Goal: Task Accomplishment & Management: Use online tool/utility

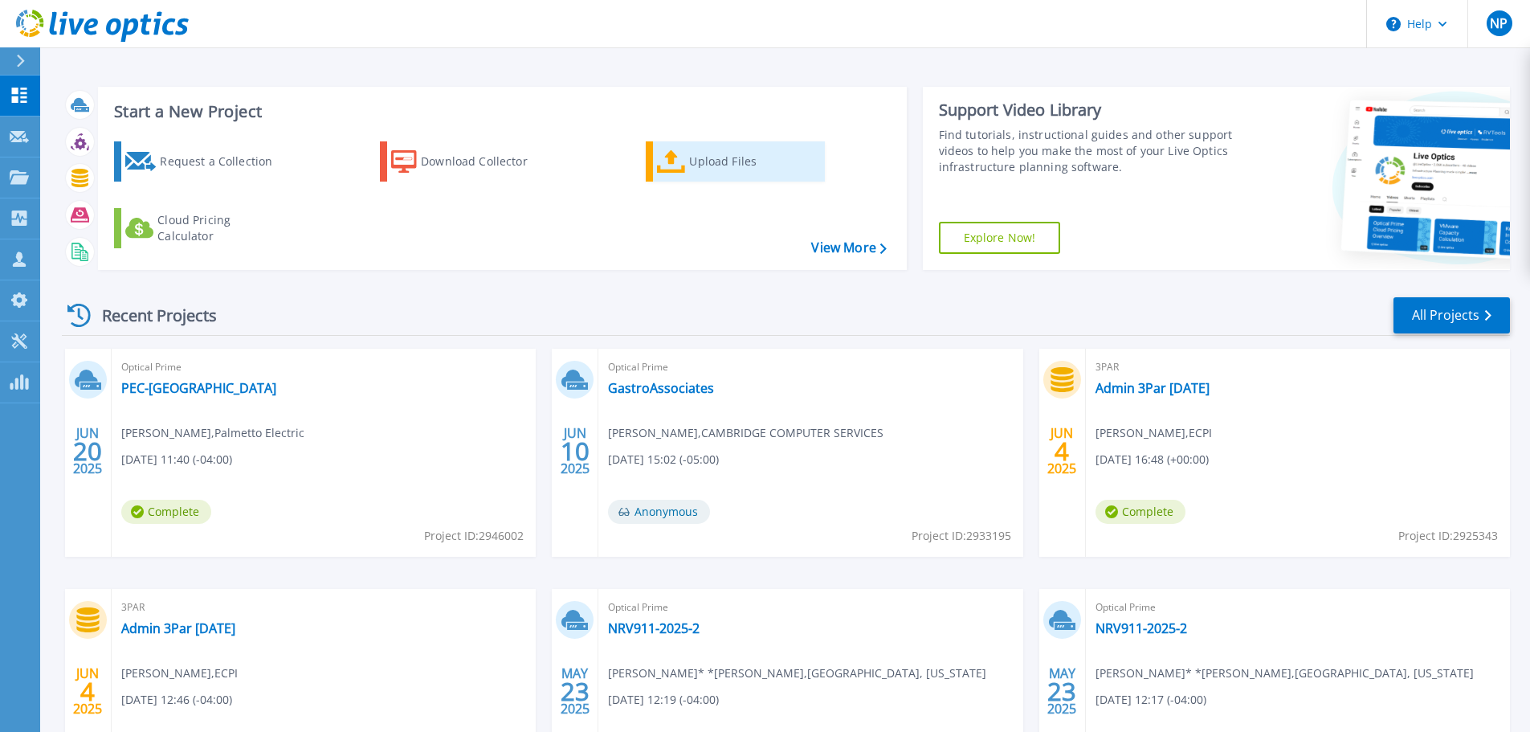
click at [687, 165] on link "Upload Files" at bounding box center [735, 161] width 179 height 40
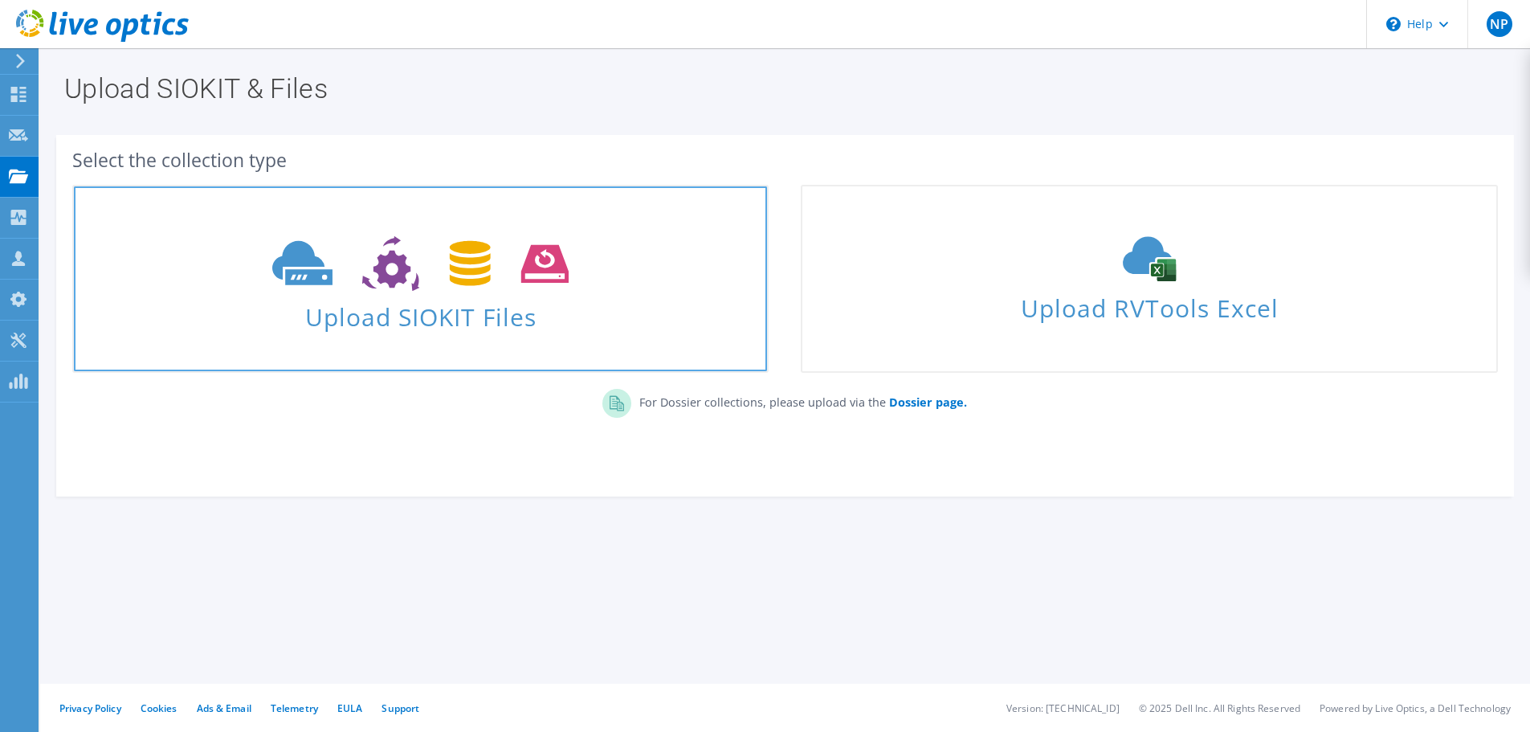
click at [547, 292] on span at bounding box center [420, 261] width 693 height 67
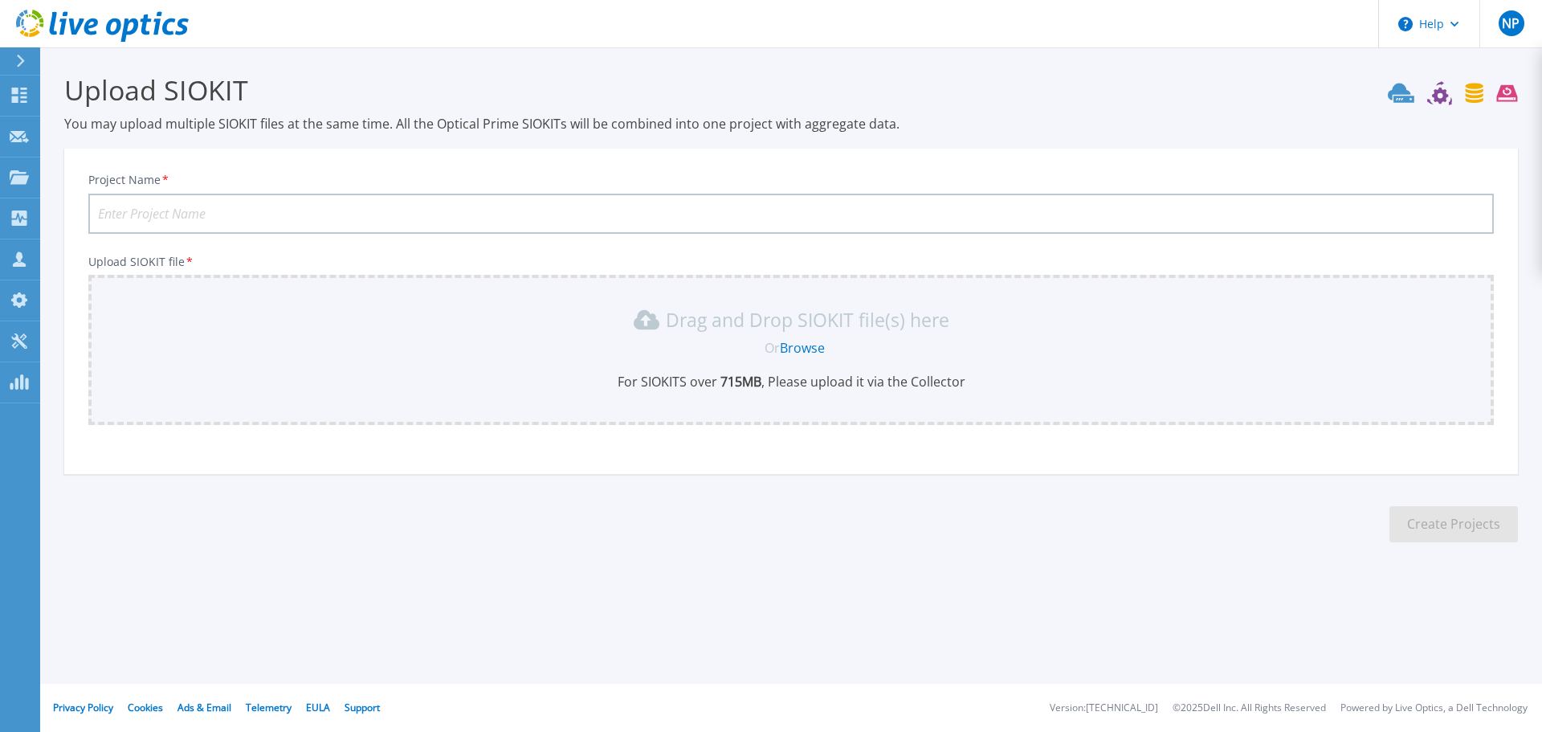
click at [274, 216] on input "Project Name *" at bounding box center [791, 214] width 1406 height 40
type input "GES - VM4 Refresh"
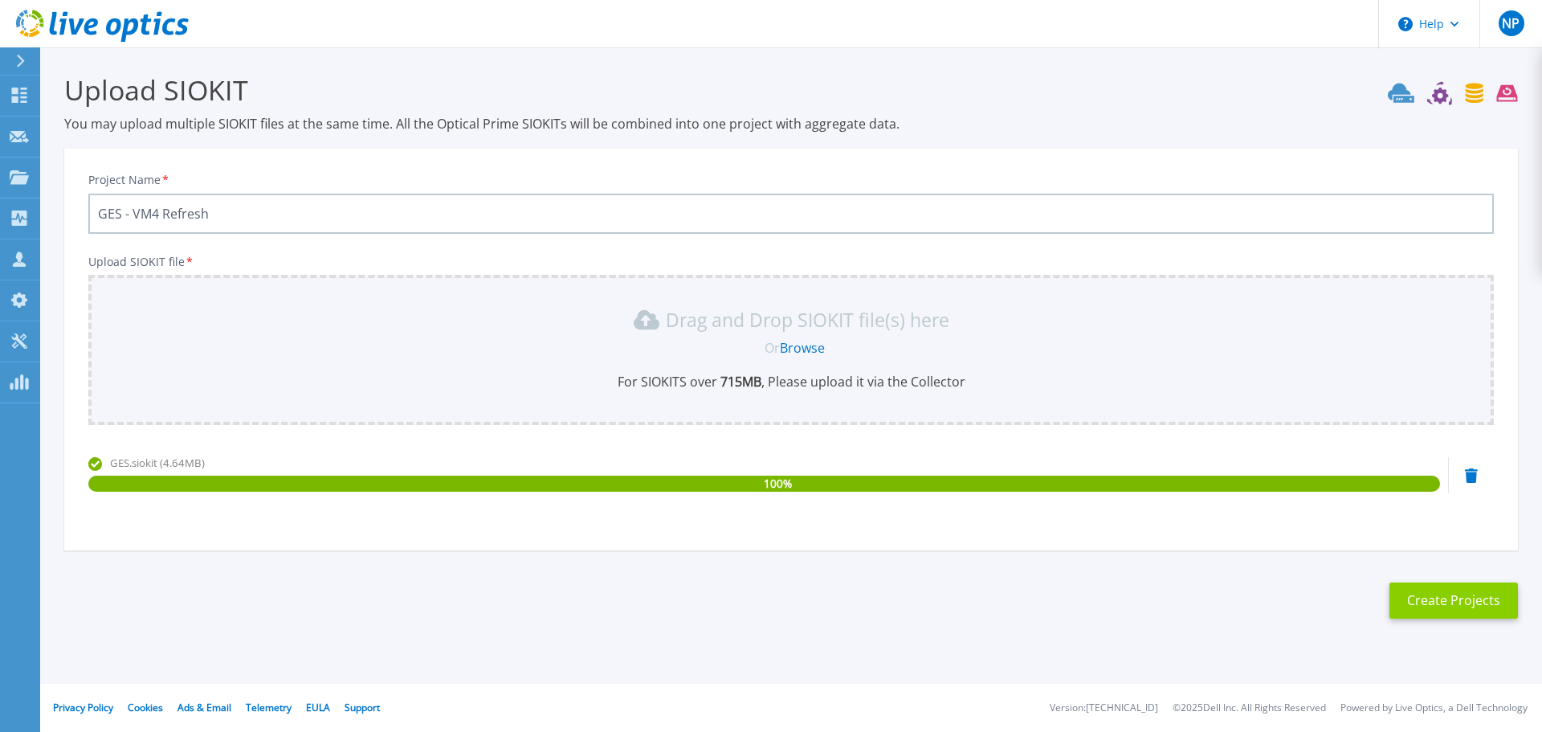
click at [1426, 603] on button "Create Projects" at bounding box center [1454, 600] width 129 height 36
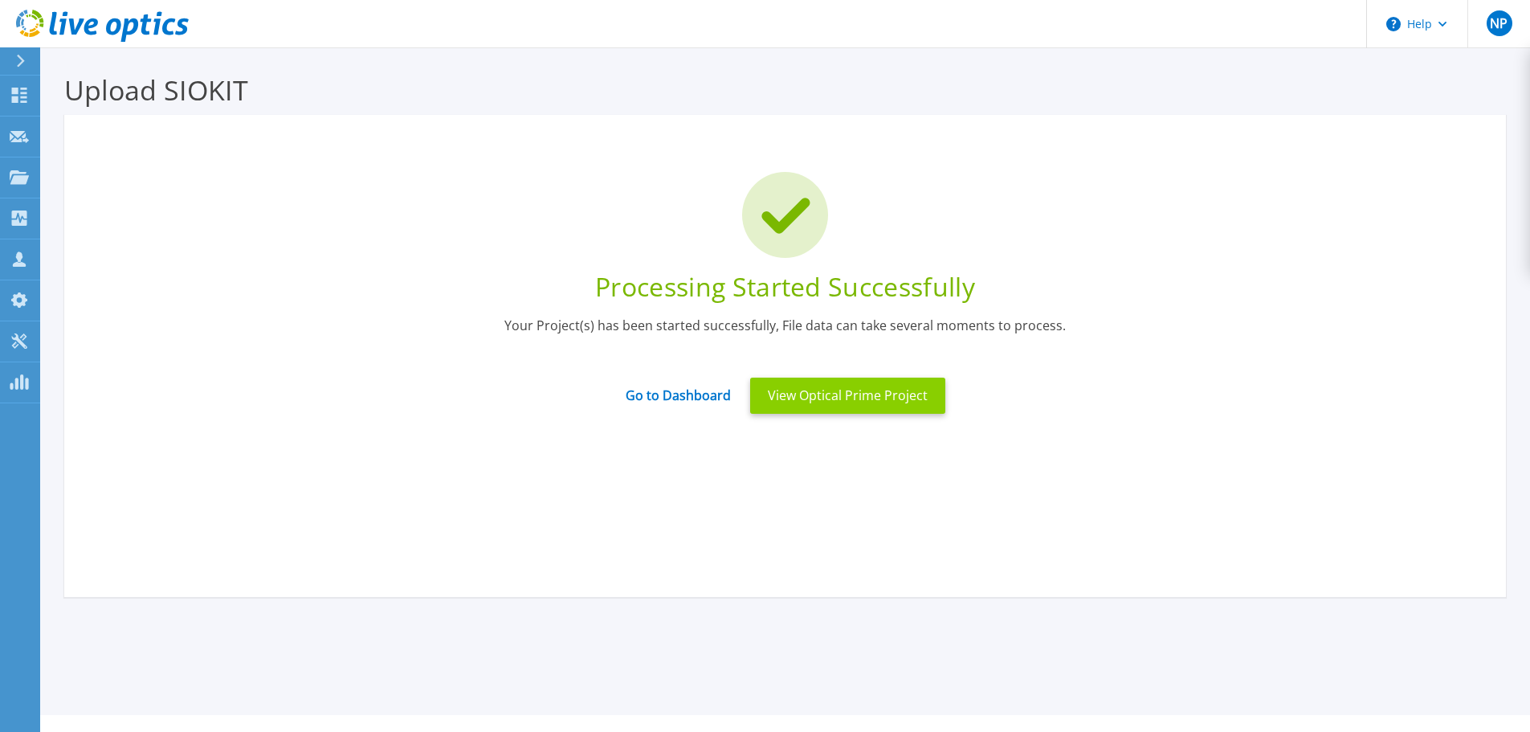
click at [824, 400] on button "View Optical Prime Project" at bounding box center [847, 396] width 195 height 36
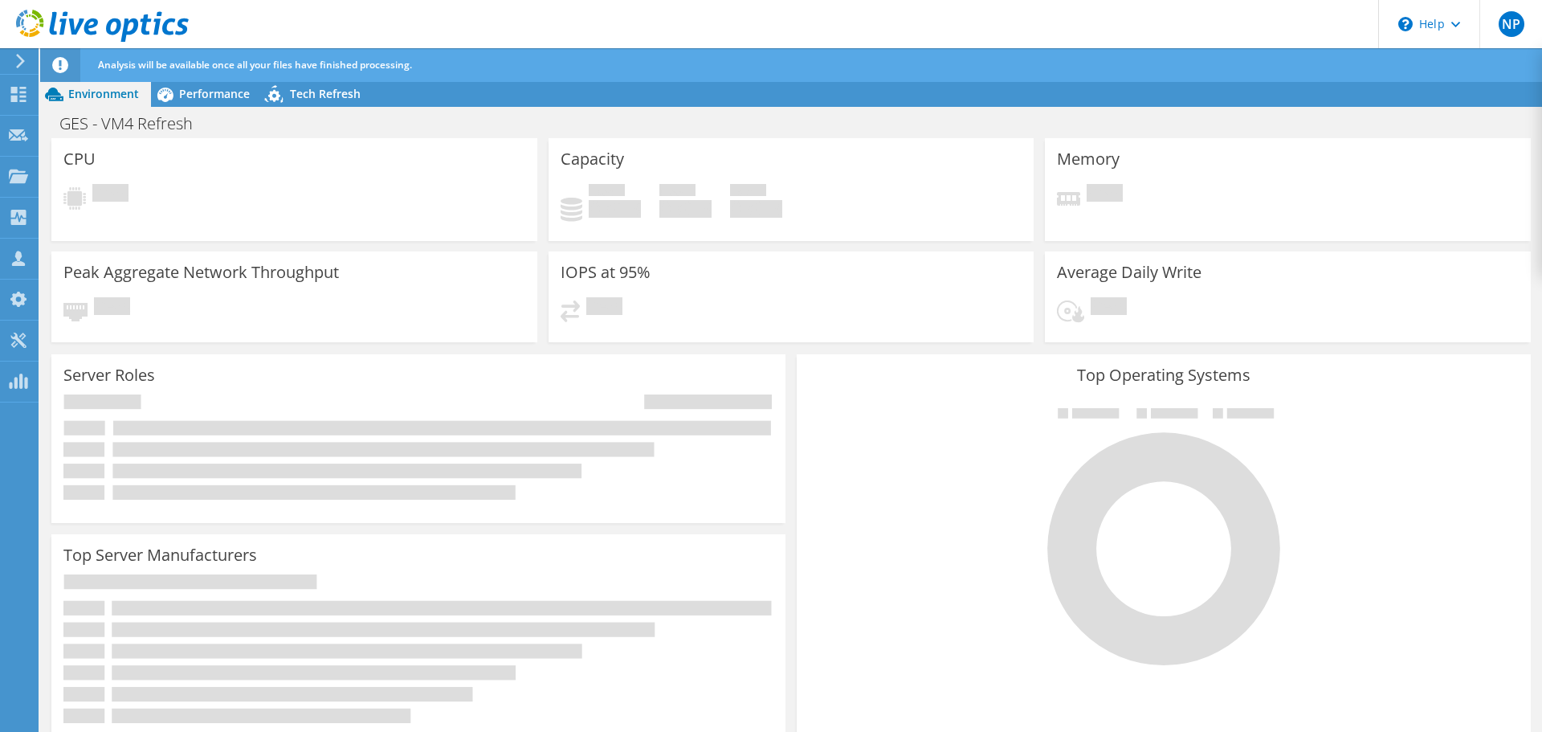
click at [172, 24] on icon at bounding box center [102, 26] width 173 height 33
